Goal: Transaction & Acquisition: Purchase product/service

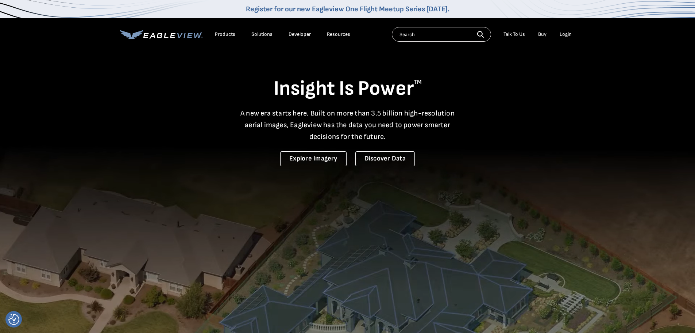
click at [566, 33] on div "Login" at bounding box center [566, 34] width 12 height 7
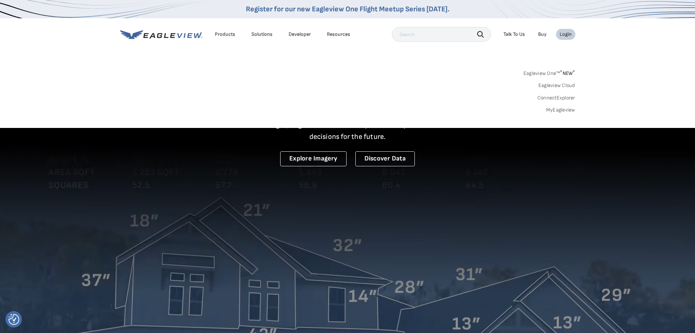
click at [569, 109] on link "MyEagleview" at bounding box center [560, 110] width 29 height 7
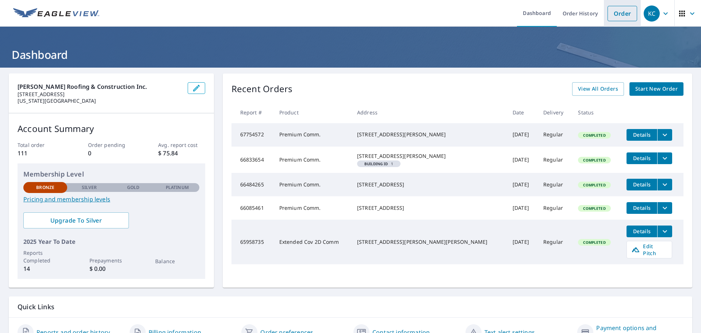
click at [615, 13] on link "Order" at bounding box center [622, 13] width 30 height 15
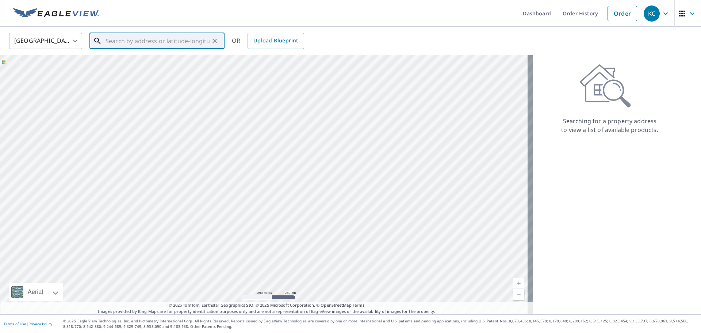
click at [185, 40] on input "text" at bounding box center [157, 41] width 104 height 20
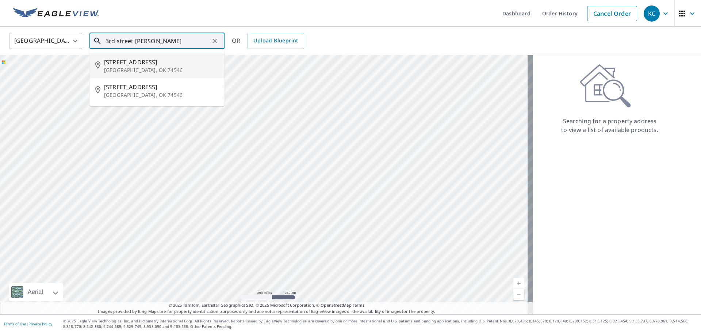
click at [124, 67] on p "[GEOGRAPHIC_DATA], OK 74546" at bounding box center [161, 69] width 115 height 7
type input "[STREET_ADDRESS]"
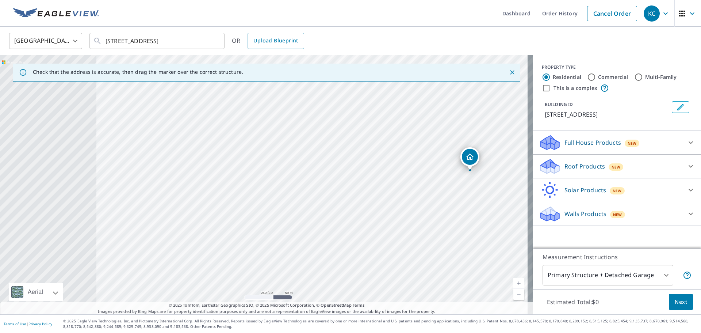
drag, startPoint x: 149, startPoint y: 192, endPoint x: 354, endPoint y: 179, distance: 206.3
click at [354, 179] on div "[STREET_ADDRESS]" at bounding box center [266, 184] width 533 height 259
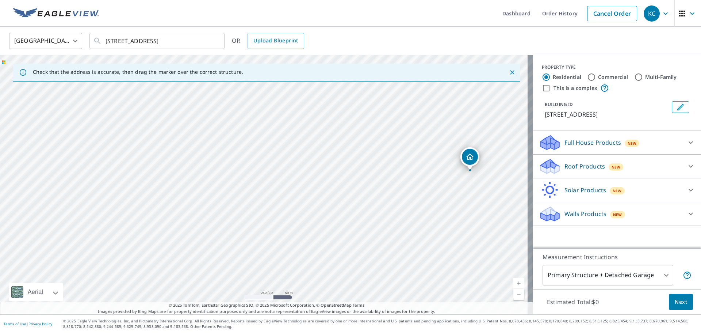
click at [215, 162] on div "[STREET_ADDRESS]" at bounding box center [266, 184] width 533 height 259
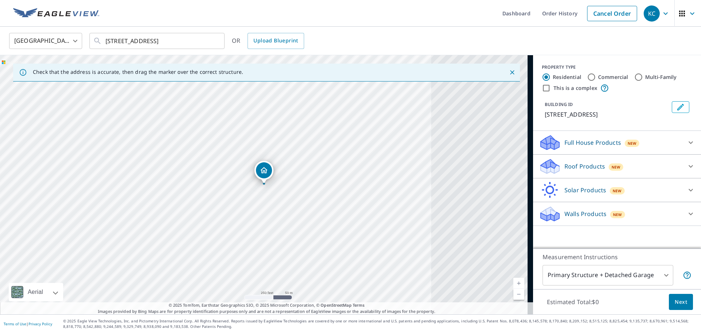
click at [215, 162] on div "[STREET_ADDRESS]" at bounding box center [266, 184] width 533 height 259
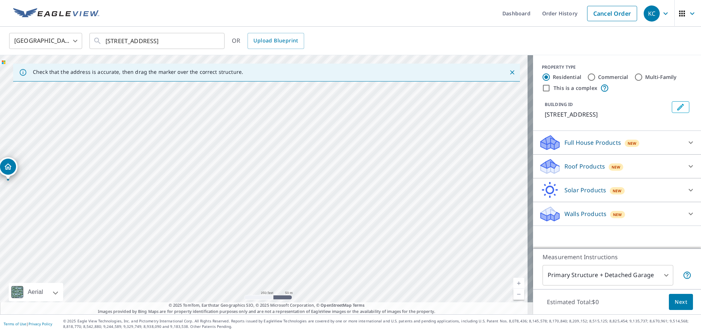
drag, startPoint x: 268, startPoint y: 170, endPoint x: 12, endPoint y: 166, distance: 255.9
click at [587, 77] on input "Commercial" at bounding box center [591, 77] width 9 height 9
radio input "true"
type input "4"
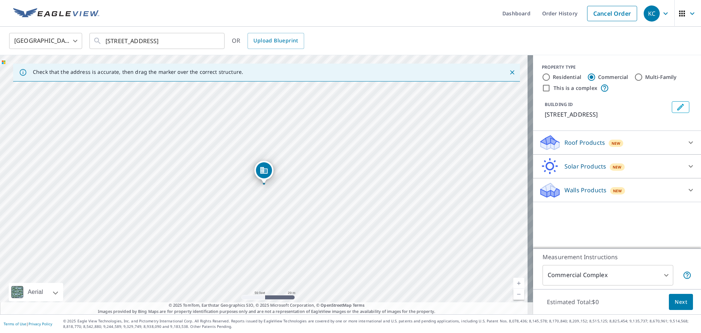
click at [645, 139] on div "Roof Products New" at bounding box center [610, 142] width 143 height 17
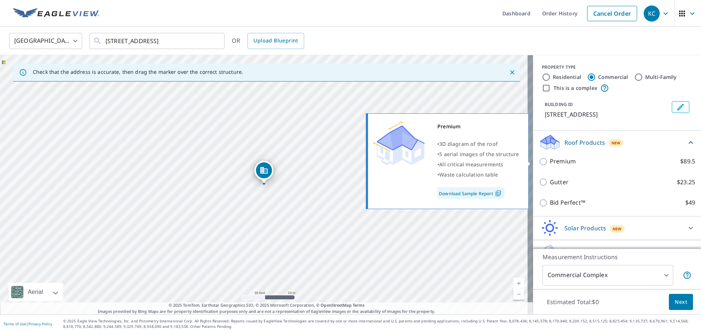
click at [539, 160] on input "Premium $89.5" at bounding box center [544, 161] width 11 height 9
checkbox input "true"
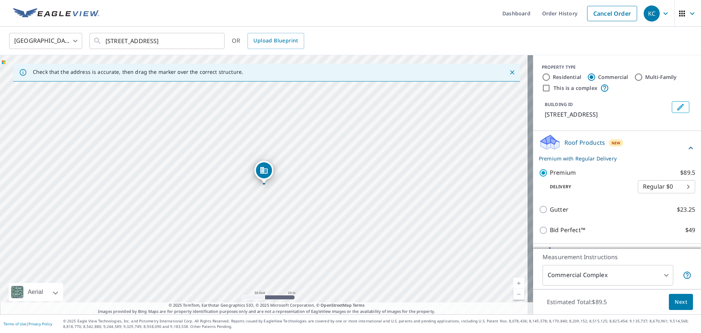
click at [675, 300] on span "Next" at bounding box center [681, 301] width 12 height 9
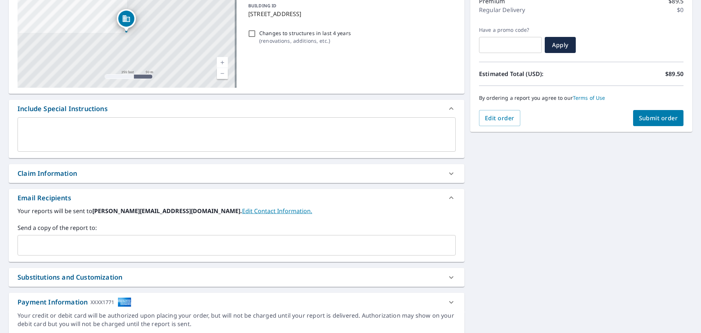
scroll to position [103, 0]
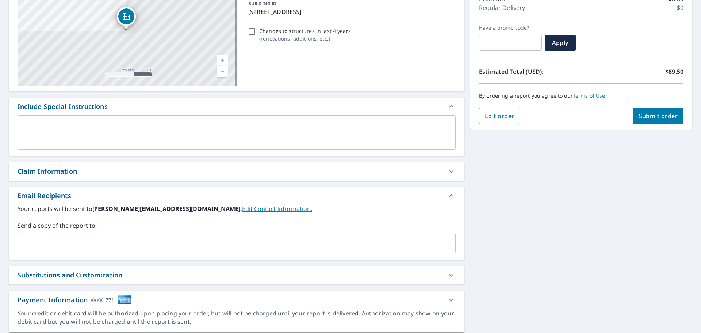
click at [123, 246] on input "text" at bounding box center [231, 243] width 421 height 14
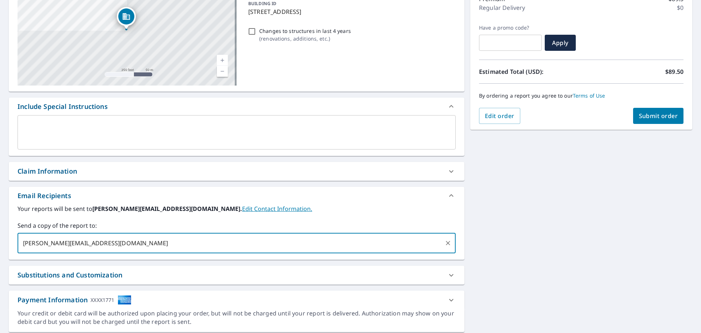
type input "[PERSON_NAME][EMAIL_ADDRESS][DOMAIN_NAME]"
click at [201, 239] on input "[PERSON_NAME][EMAIL_ADDRESS][DOMAIN_NAME]" at bounding box center [297, 243] width 288 height 14
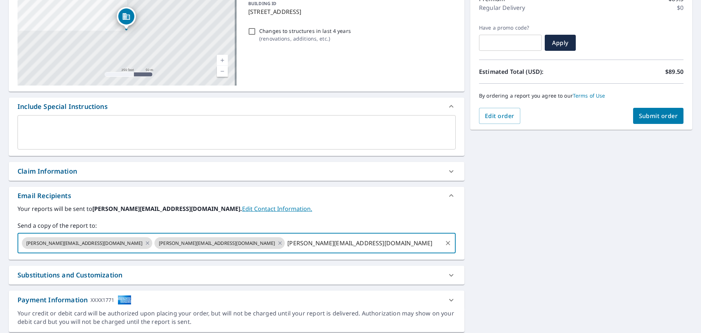
type input "[PERSON_NAME][EMAIL_ADDRESS][DOMAIN_NAME]"
click at [652, 113] on span "Submit order" at bounding box center [658, 116] width 39 height 8
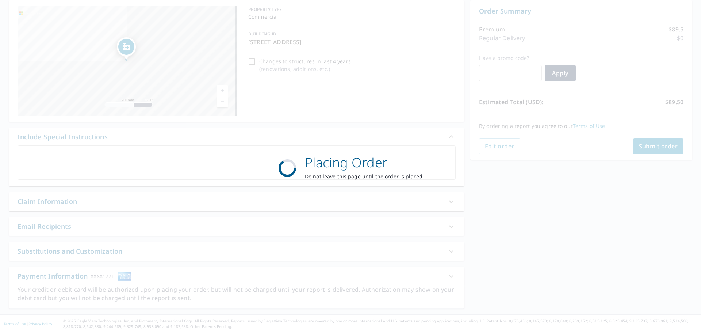
scroll to position [73, 0]
